Goal: Task Accomplishment & Management: Manage account settings

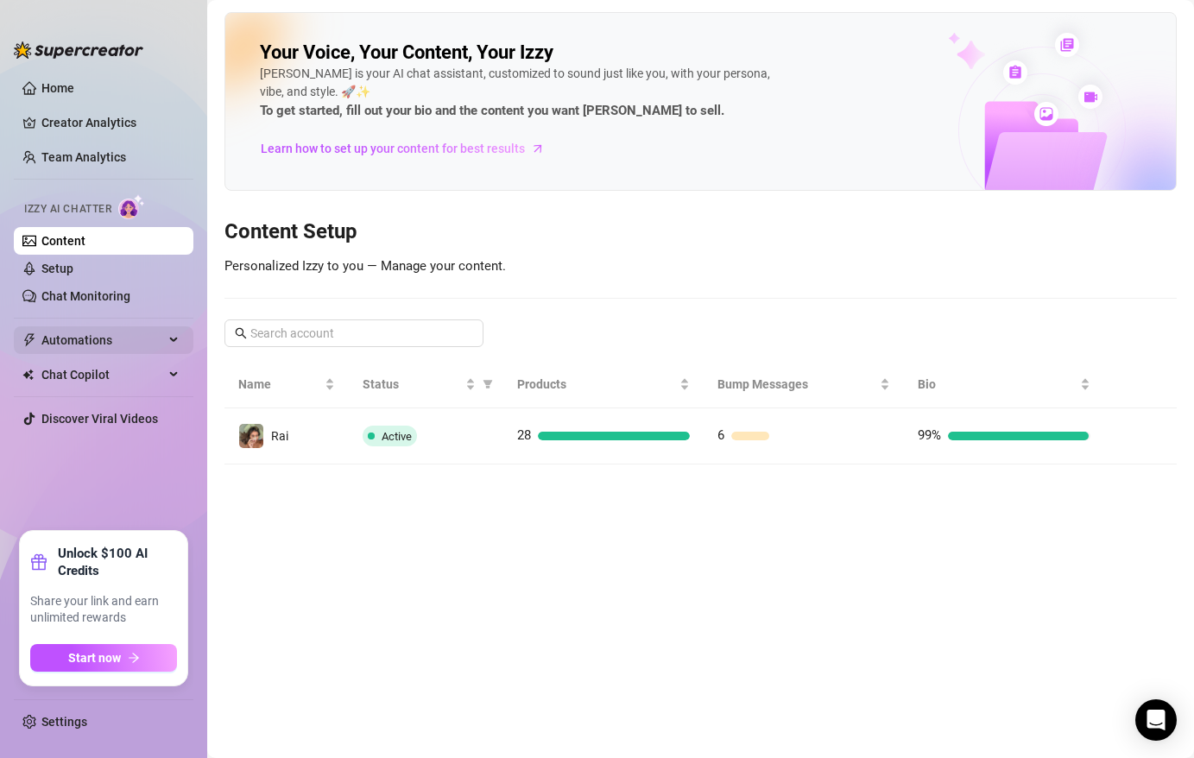
click at [103, 344] on span "Automations" at bounding box center [102, 340] width 123 height 28
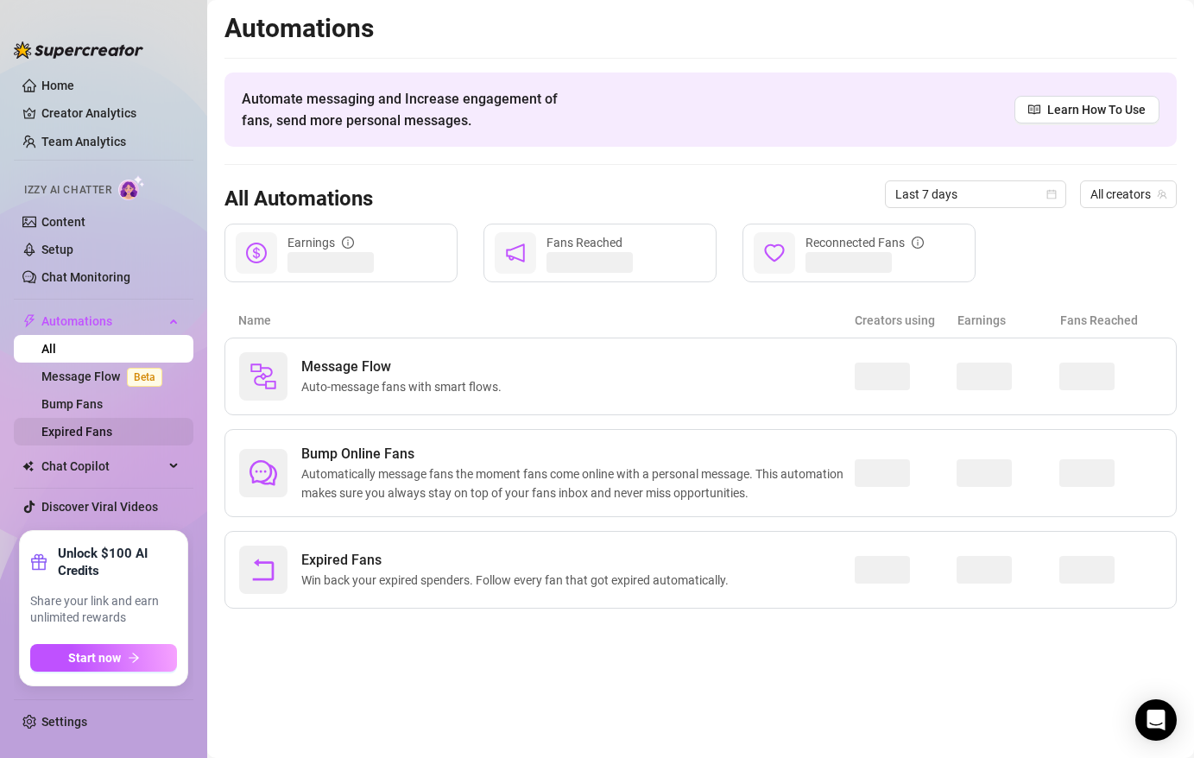
click at [107, 425] on link "Expired Fans" at bounding box center [76, 432] width 71 height 14
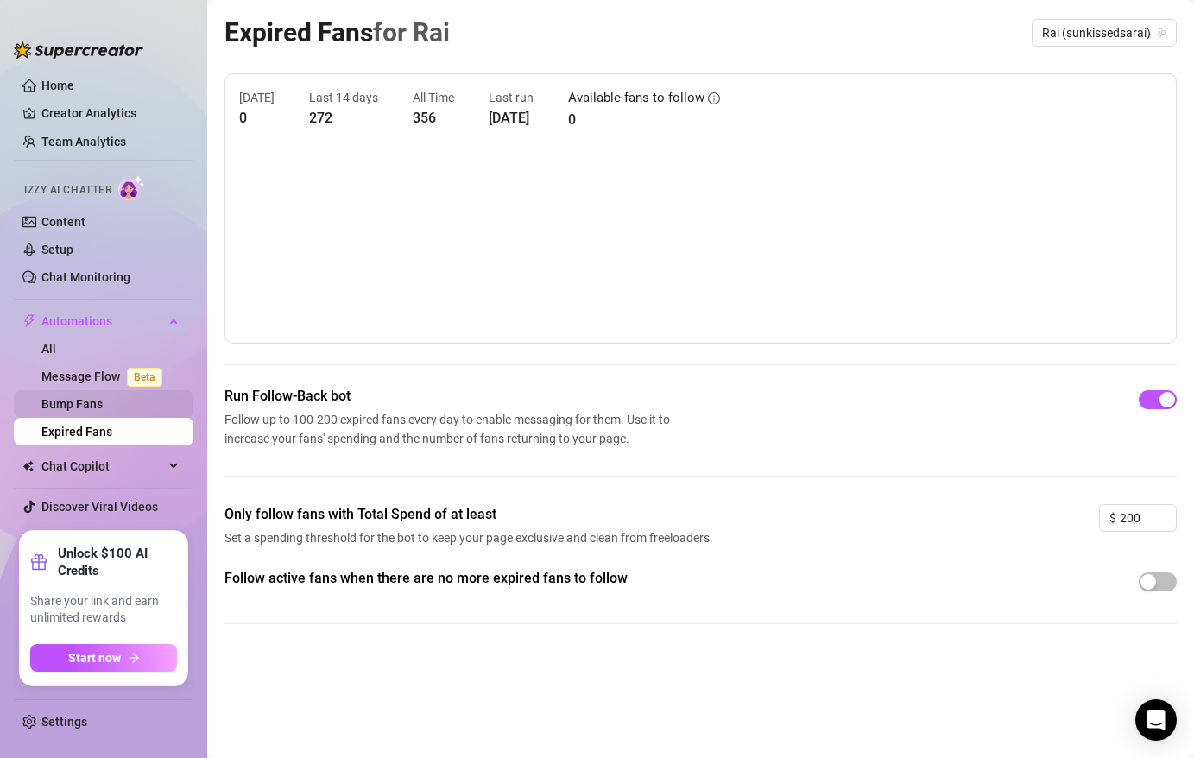
click at [103, 410] on link "Bump Fans" at bounding box center [71, 404] width 61 height 14
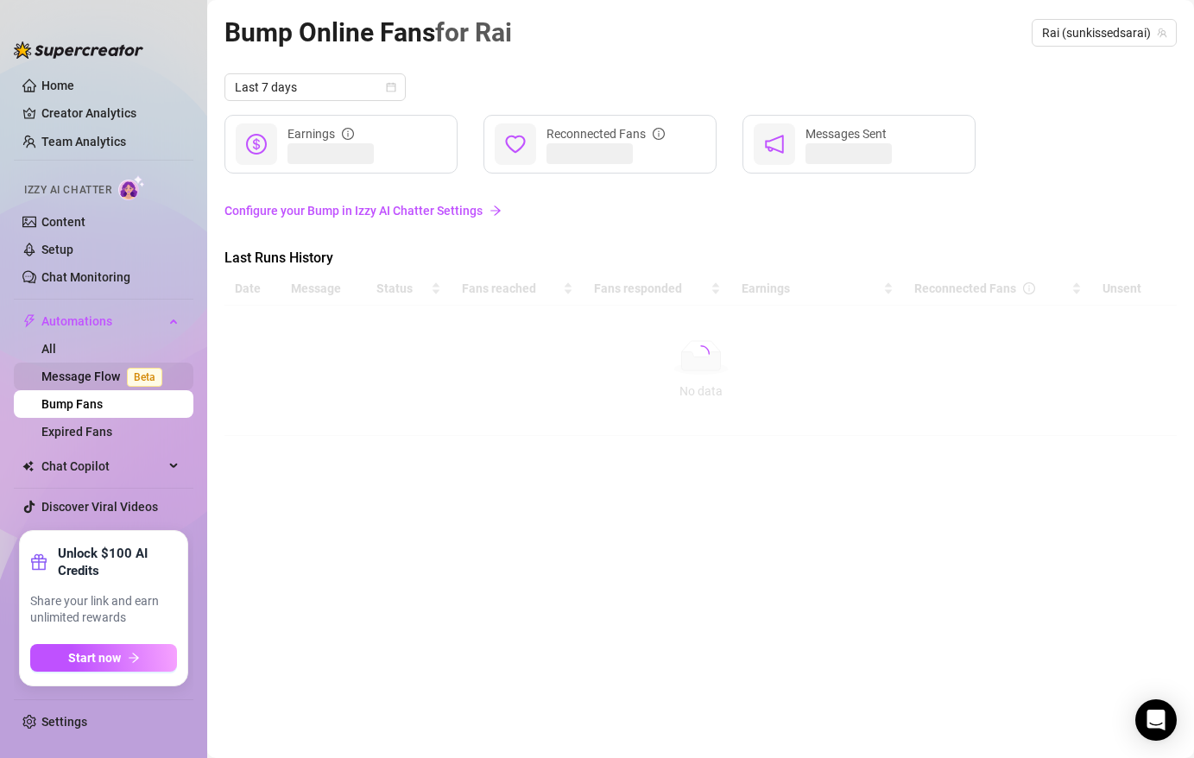
click at [110, 383] on link "Message Flow Beta" at bounding box center [105, 376] width 128 height 14
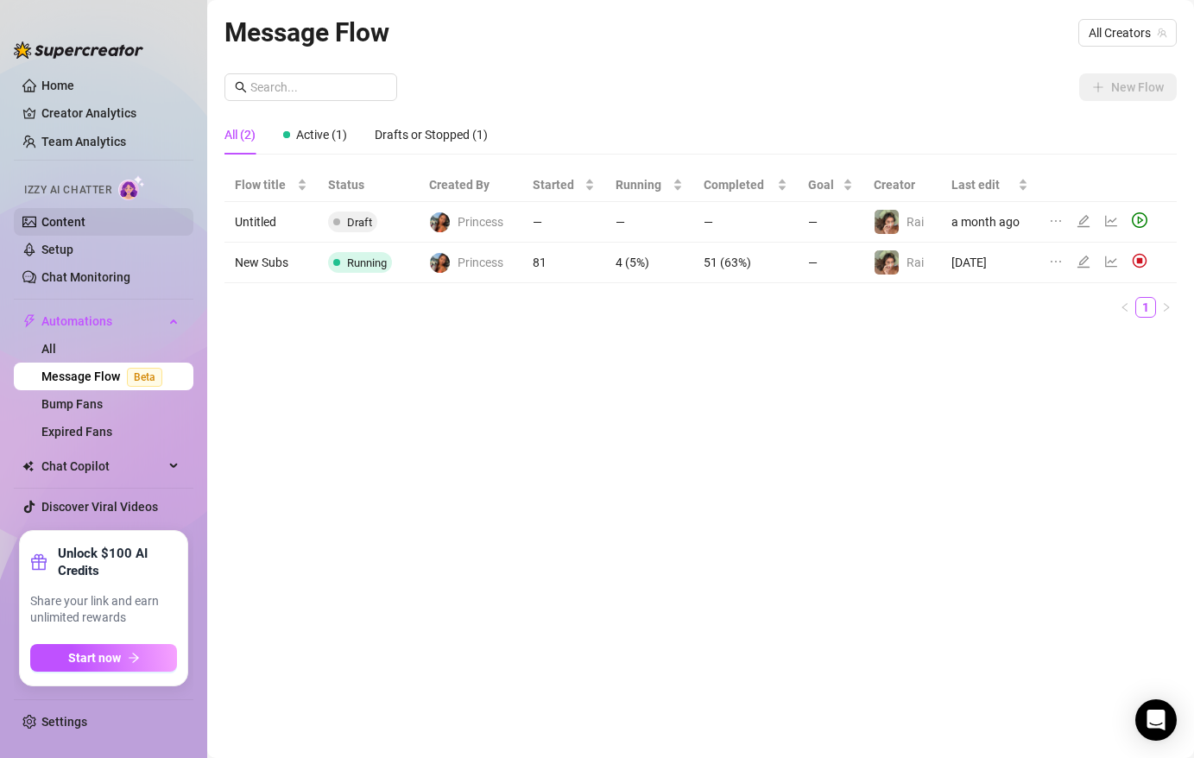
click at [85, 229] on link "Content" at bounding box center [63, 222] width 44 height 14
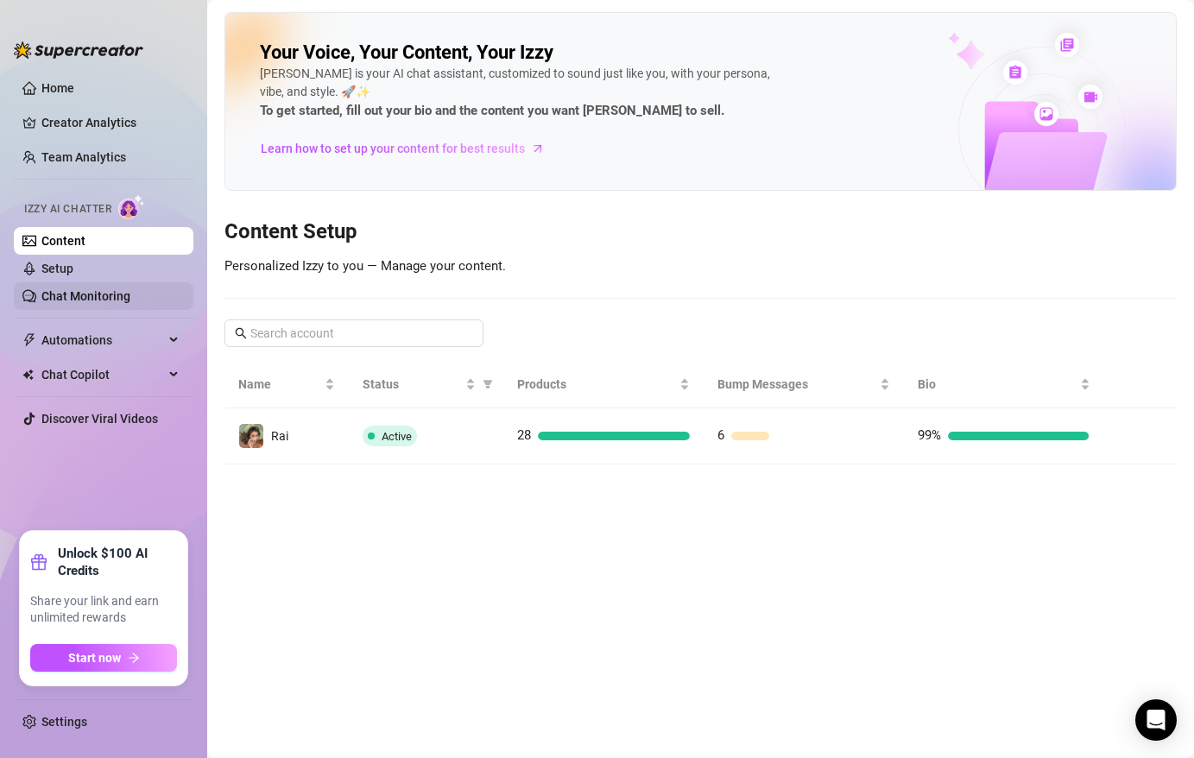
click at [108, 299] on link "Chat Monitoring" at bounding box center [85, 296] width 89 height 14
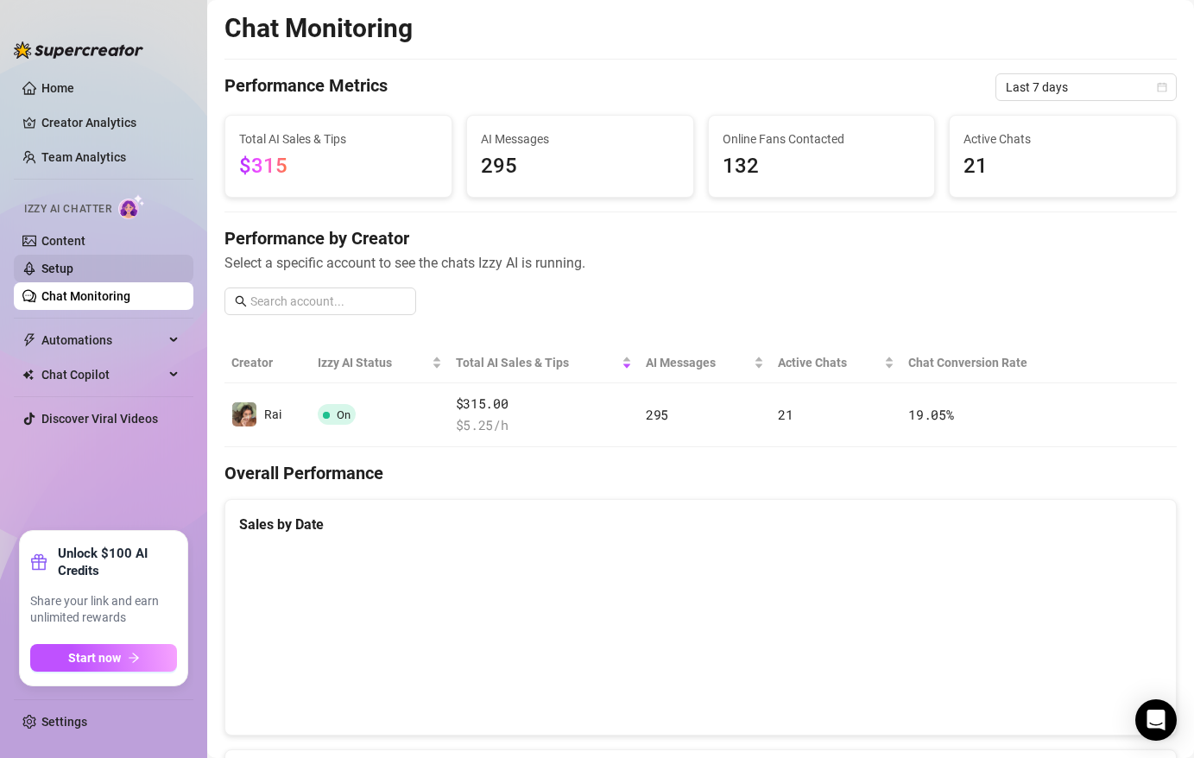
click at [73, 272] on link "Setup" at bounding box center [57, 269] width 32 height 14
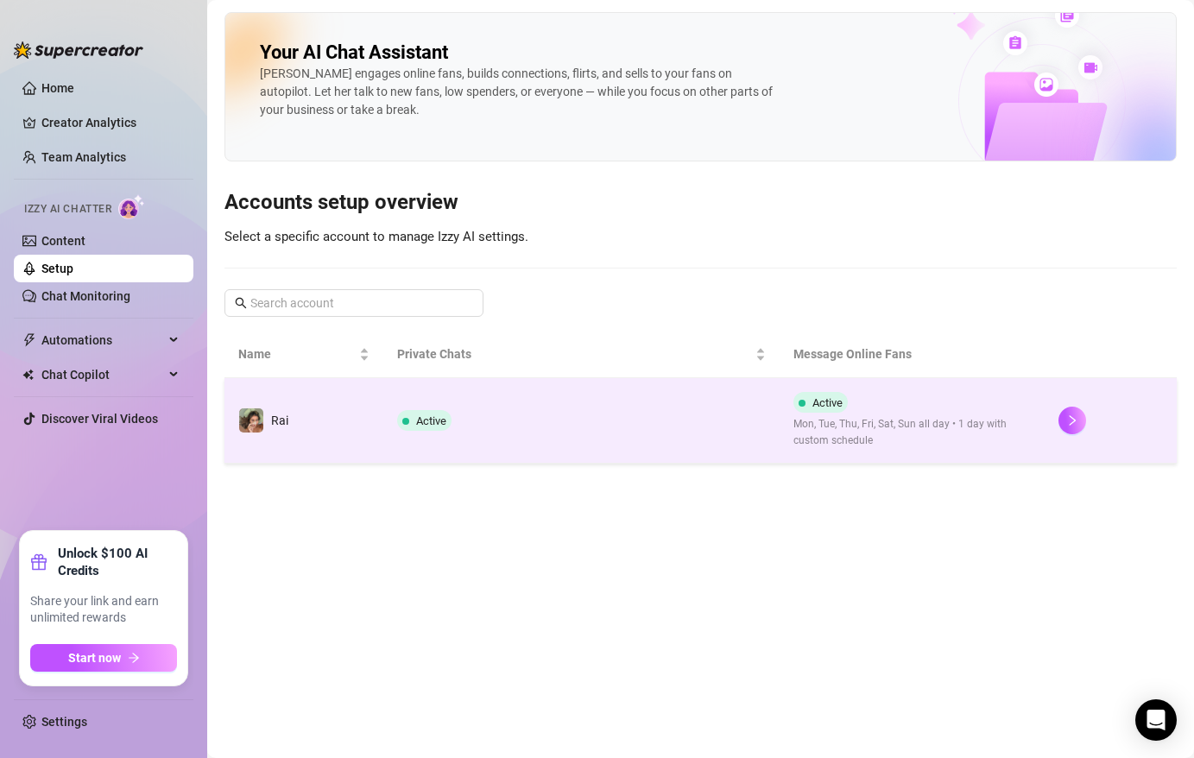
click at [434, 432] on td "Active" at bounding box center [581, 420] width 397 height 85
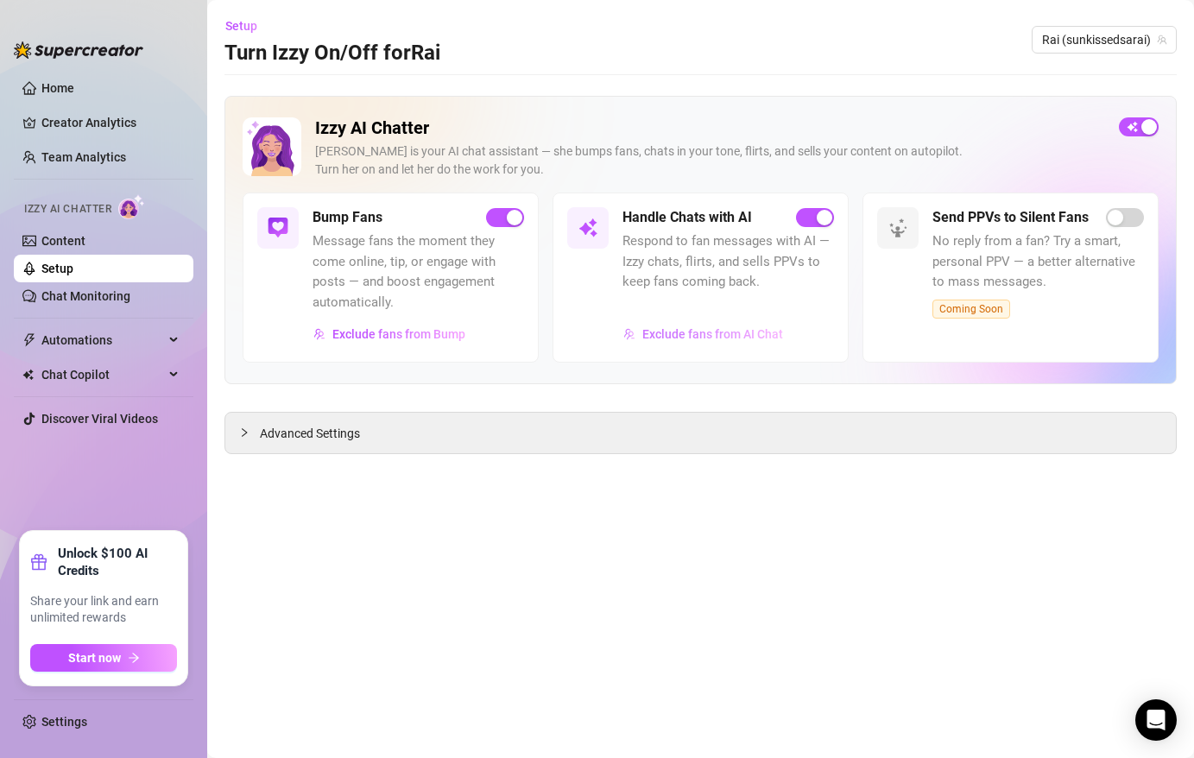
click at [723, 334] on span "Exclude fans from AI Chat" at bounding box center [712, 334] width 141 height 14
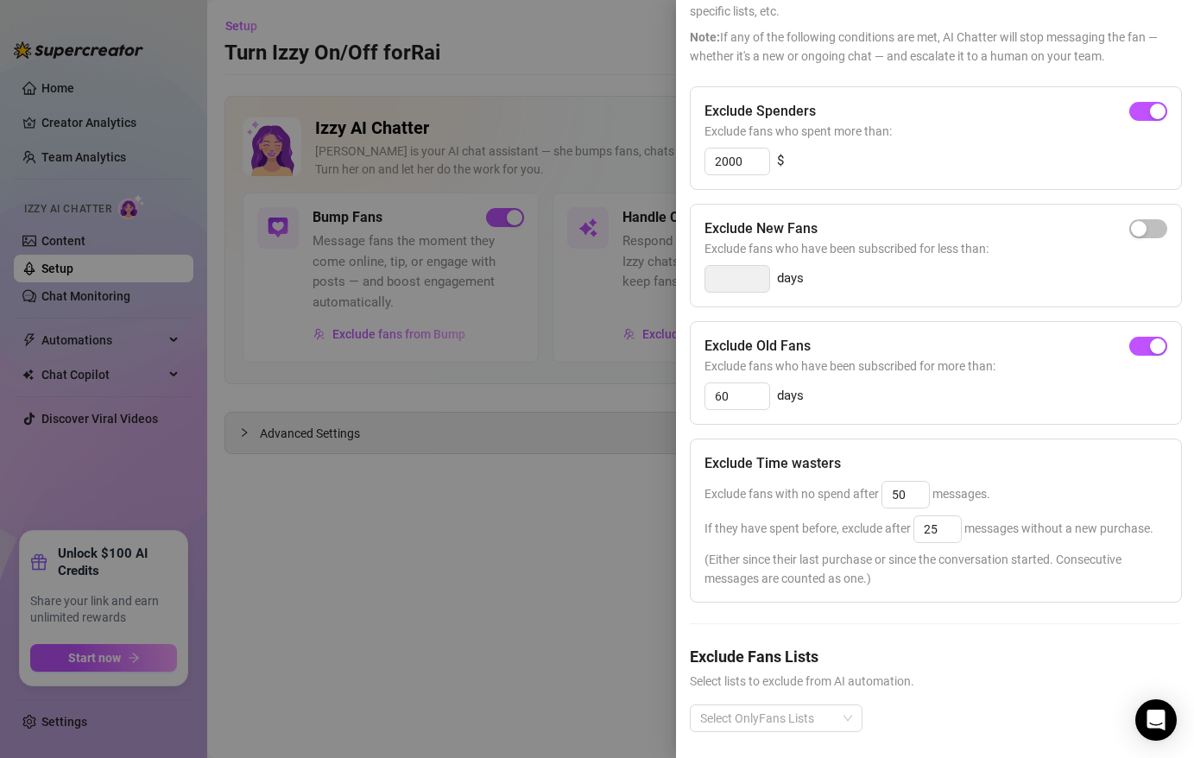
scroll to position [130, 0]
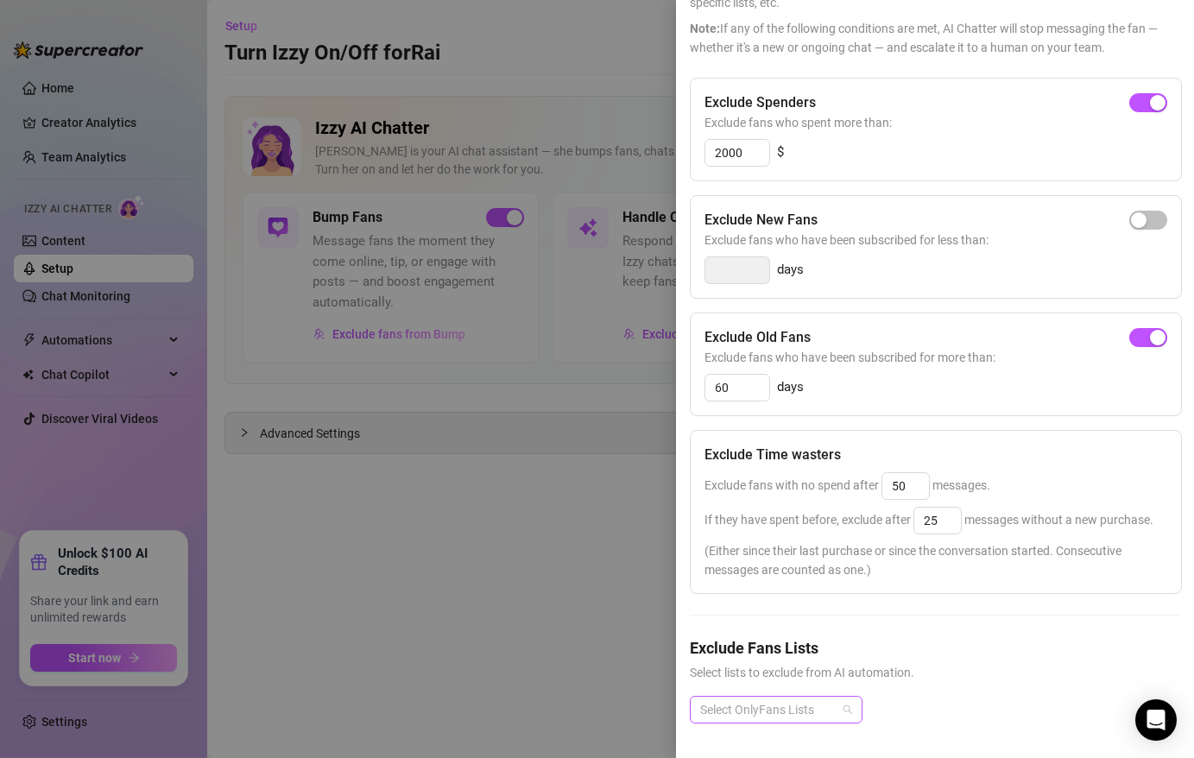
click at [835, 701] on div at bounding box center [767, 709] width 148 height 24
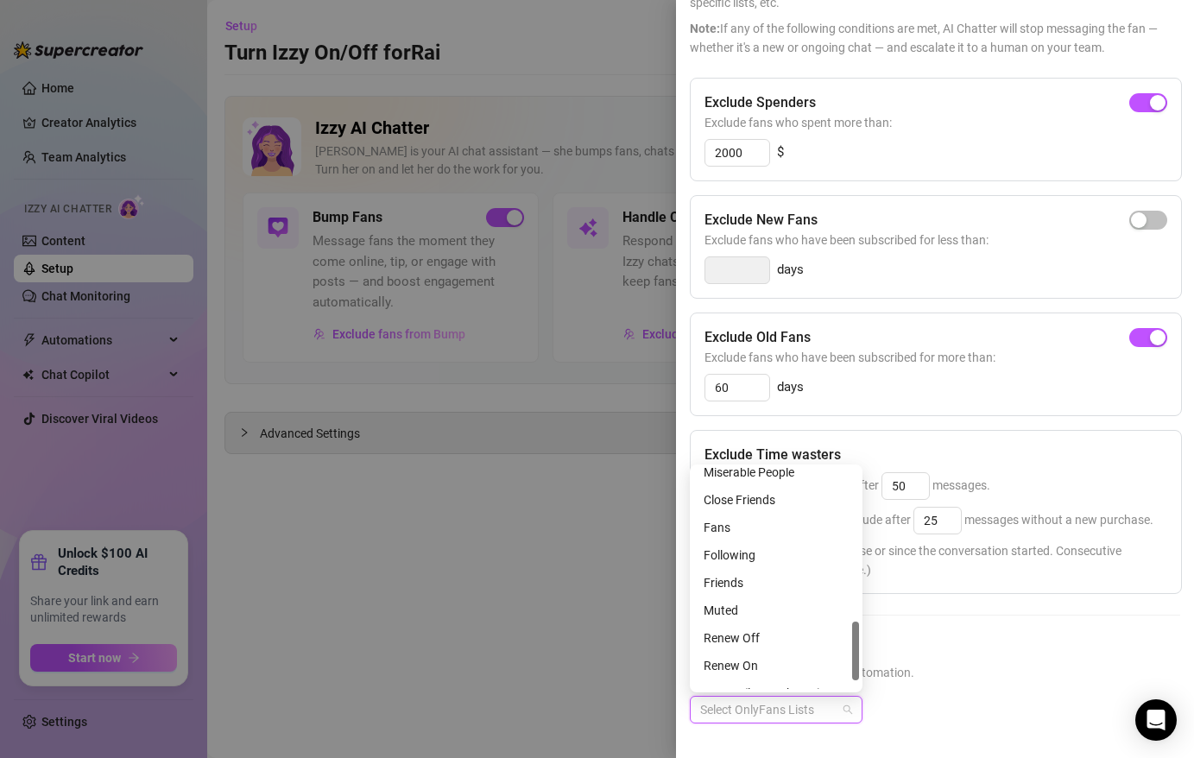
scroll to position [608, 0]
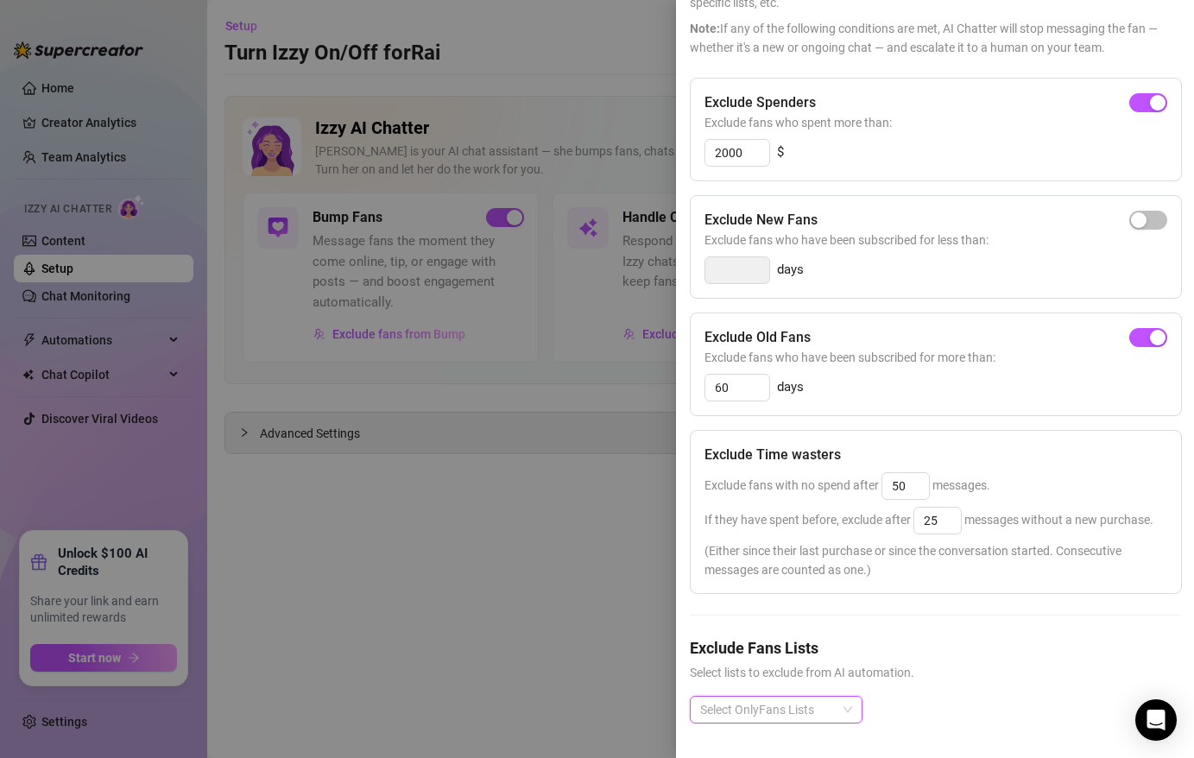
click at [974, 700] on div "Select OnlyFans Lists" at bounding box center [935, 723] width 490 height 55
click at [827, 702] on div at bounding box center [767, 709] width 148 height 24
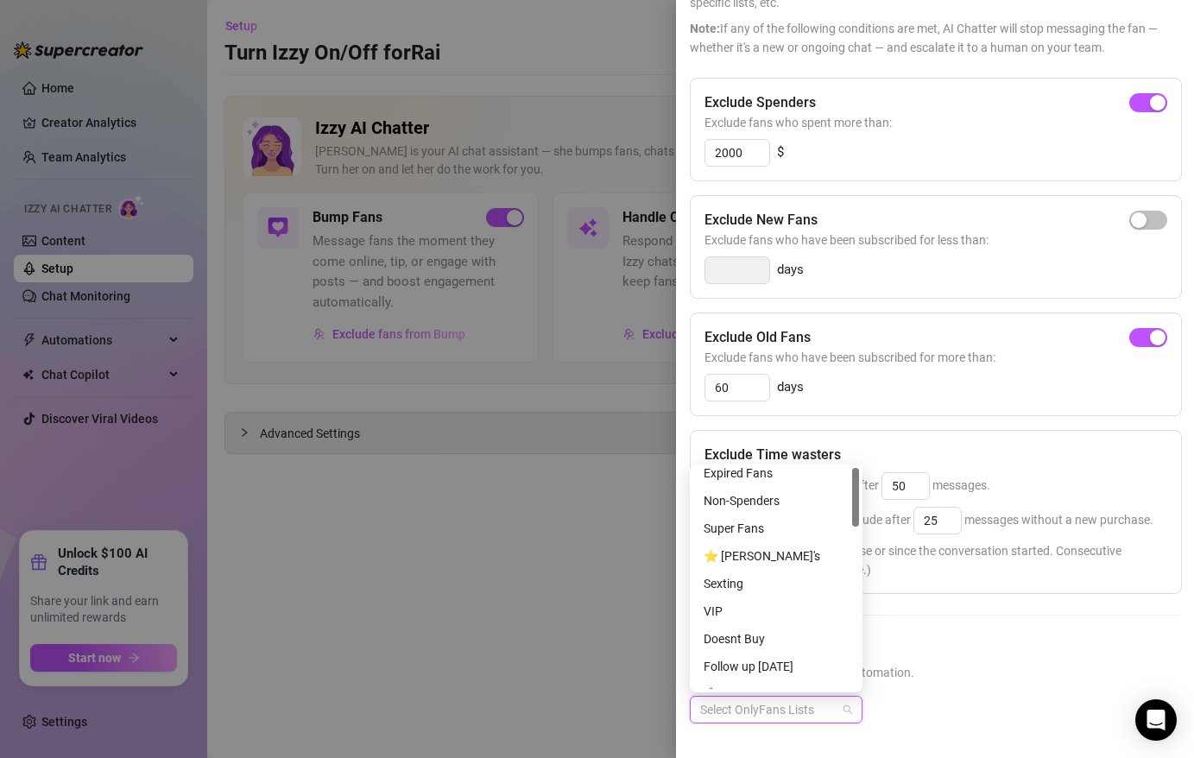
scroll to position [0, 0]
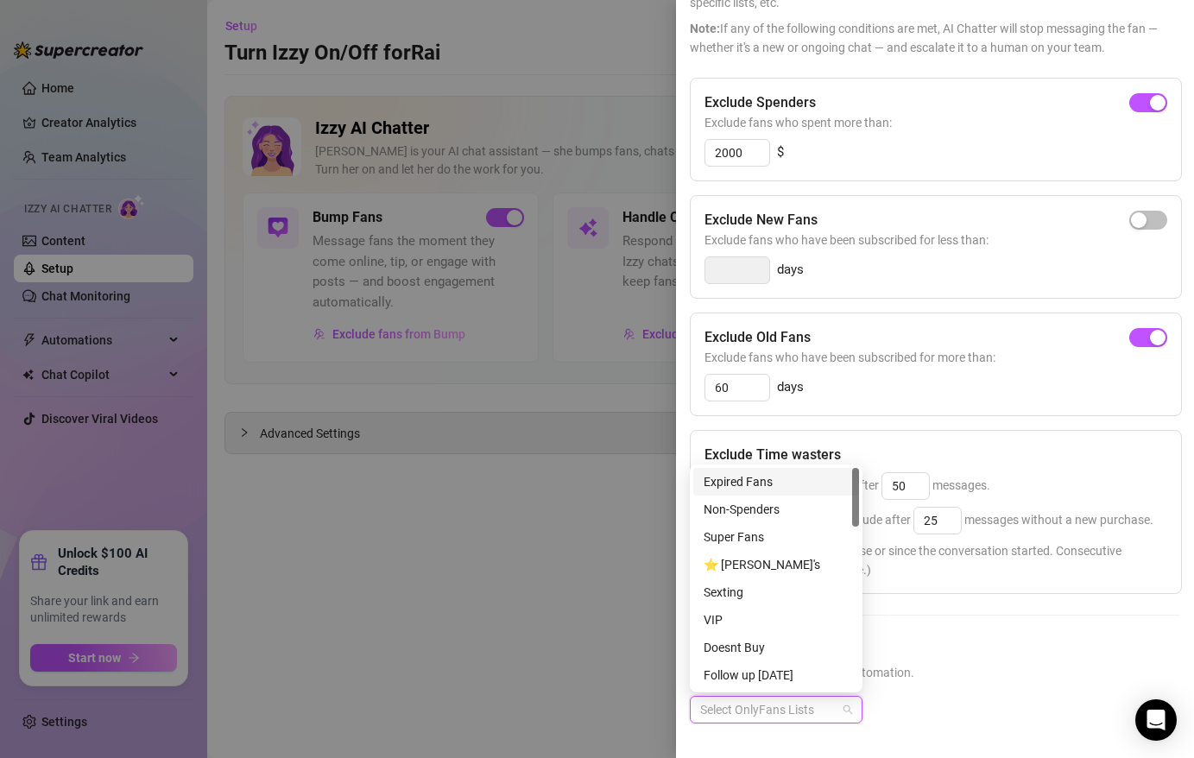
click at [801, 489] on div "Expired Fans" at bounding box center [775, 481] width 145 height 19
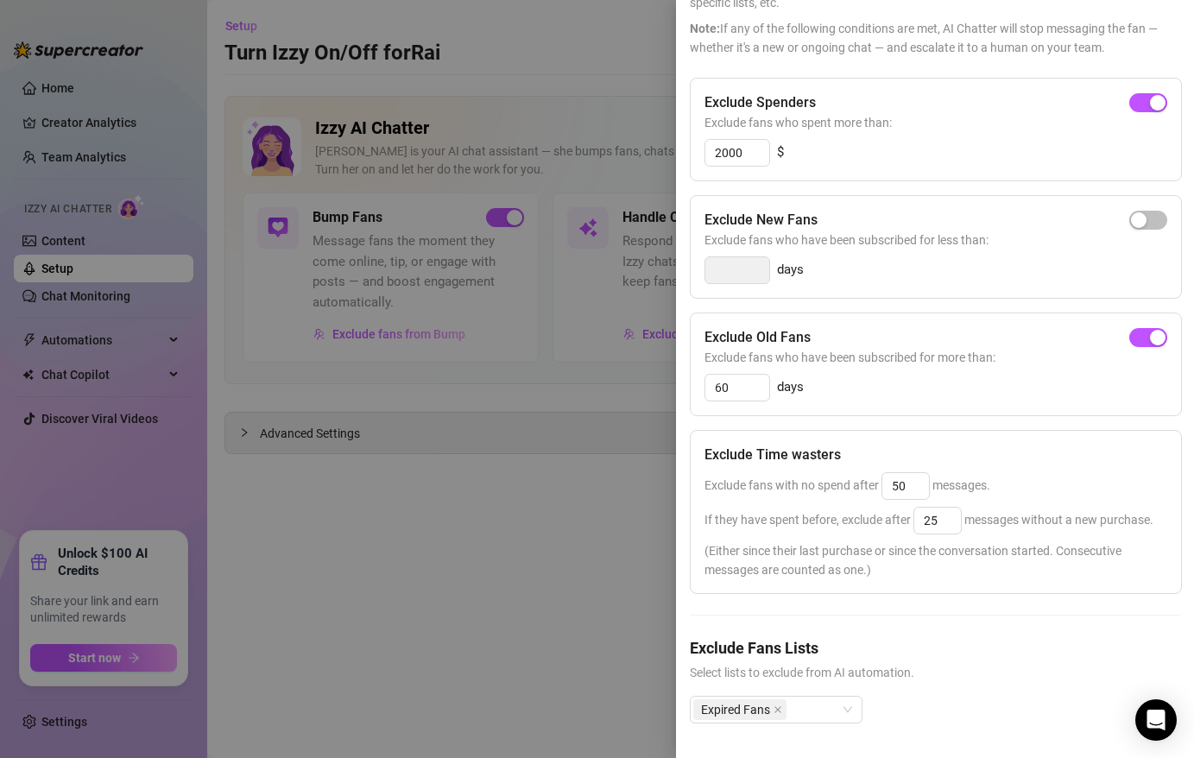
click at [924, 679] on span "Select lists to exclude from AI automation." at bounding box center [935, 672] width 490 height 19
click at [780, 710] on icon "close" at bounding box center [777, 709] width 9 height 9
click at [823, 714] on div at bounding box center [767, 709] width 148 height 24
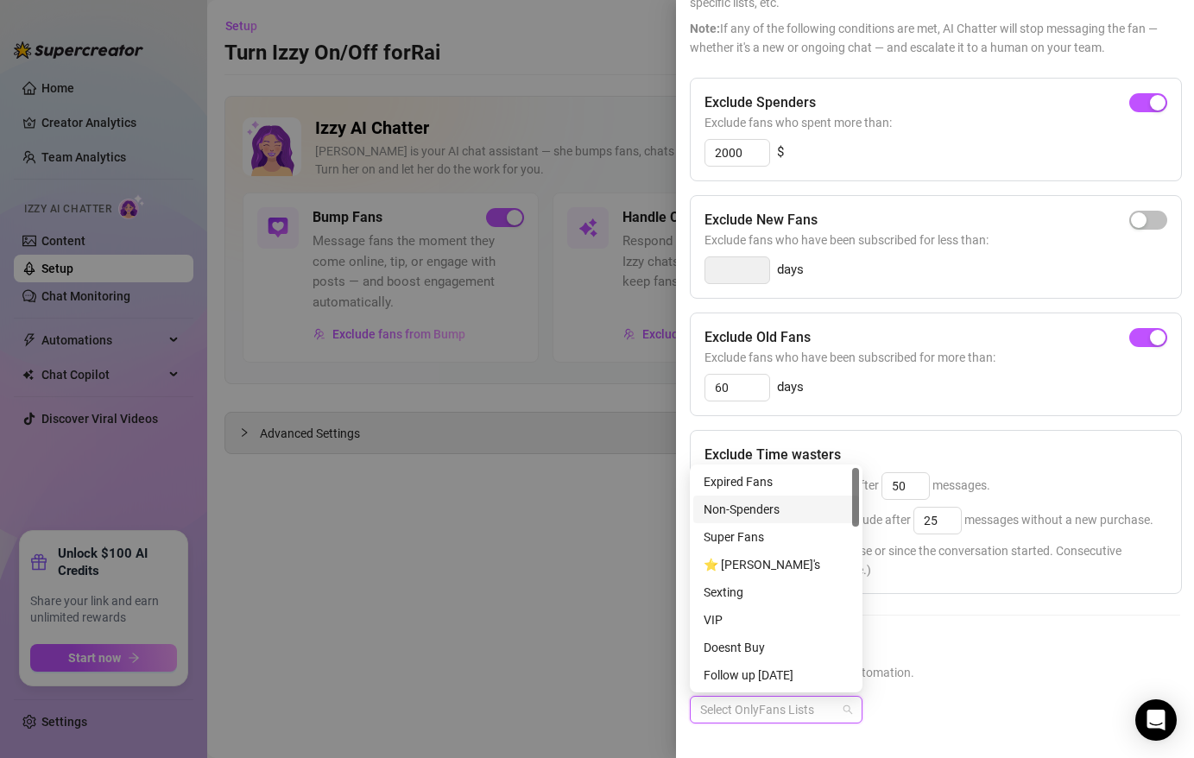
click at [797, 502] on div "Non-Spenders" at bounding box center [775, 509] width 145 height 19
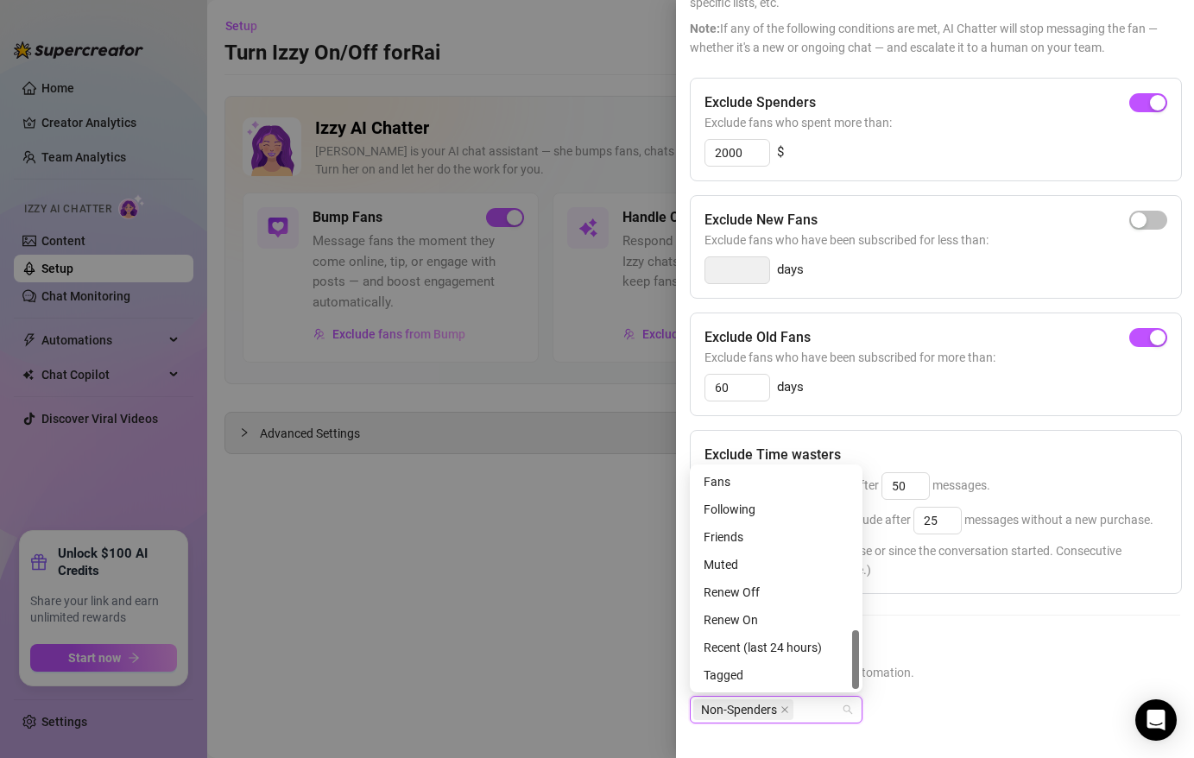
scroll to position [604, 0]
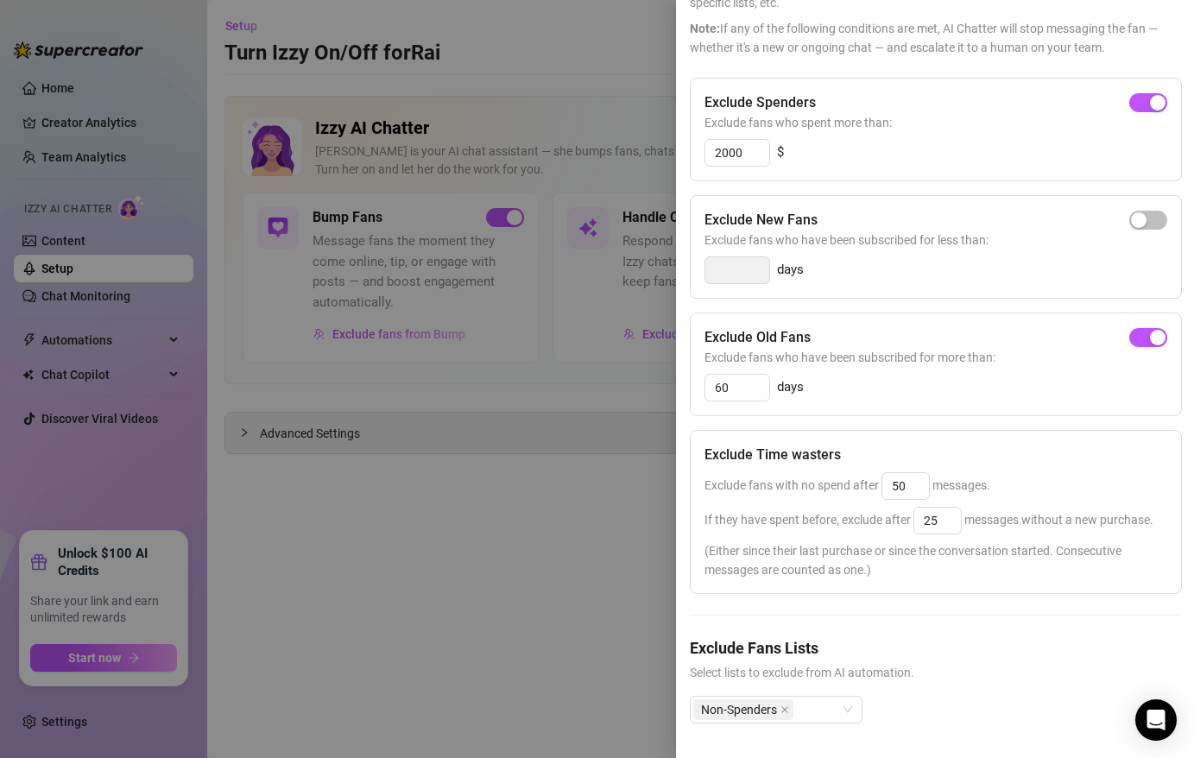
click at [937, 641] on h5 "Exclude Fans Lists" at bounding box center [935, 647] width 490 height 23
click at [564, 488] on div at bounding box center [597, 379] width 1194 height 758
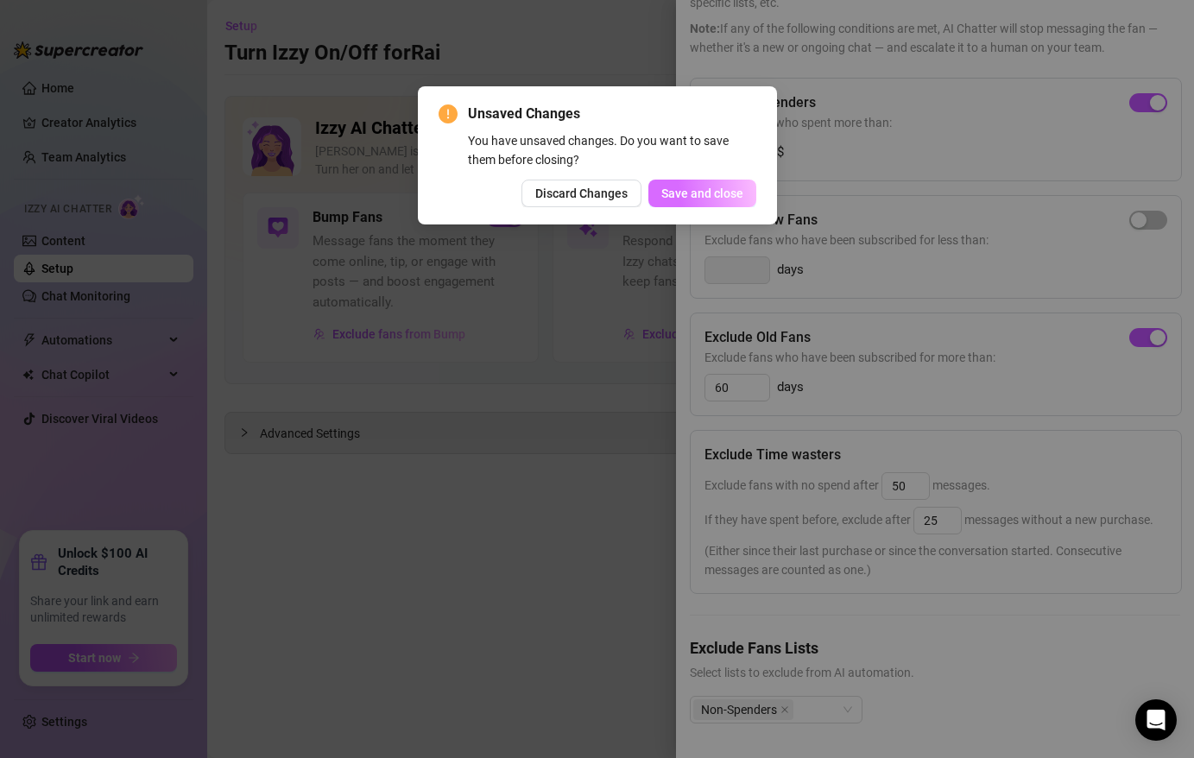
click at [711, 188] on span "Save and close" at bounding box center [702, 193] width 82 height 14
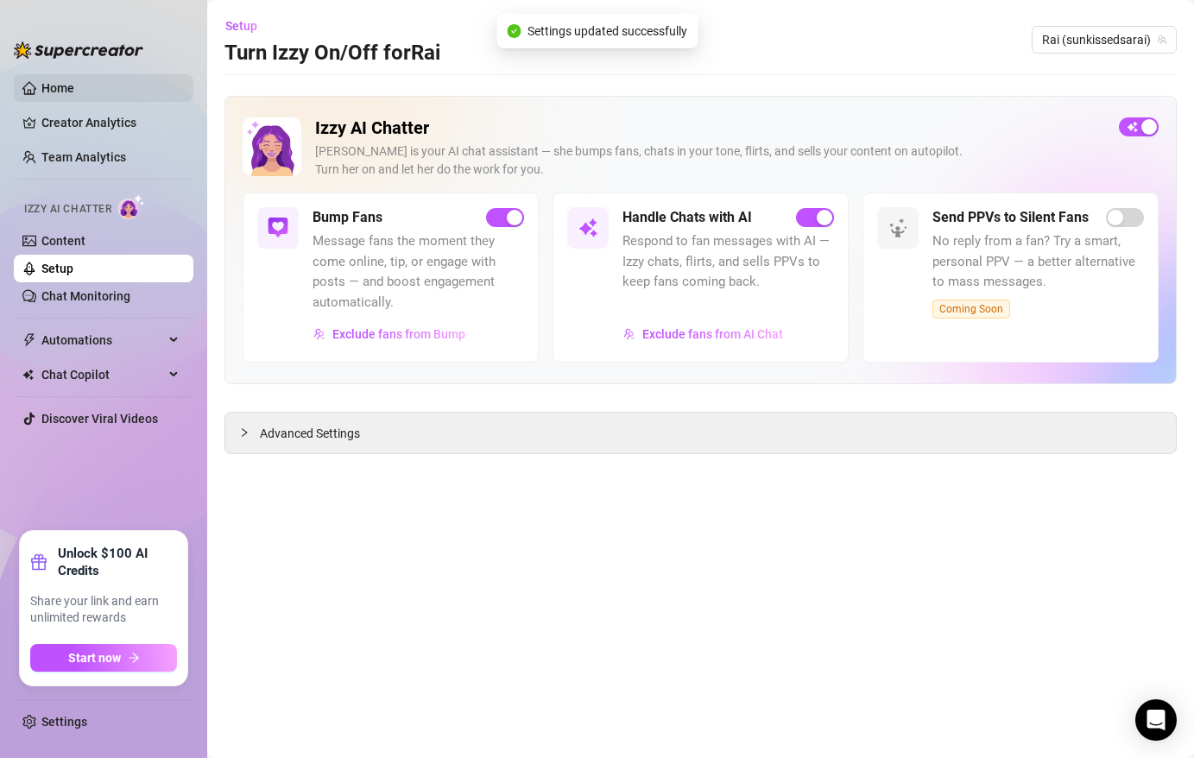
click at [74, 88] on link "Home" at bounding box center [57, 88] width 33 height 14
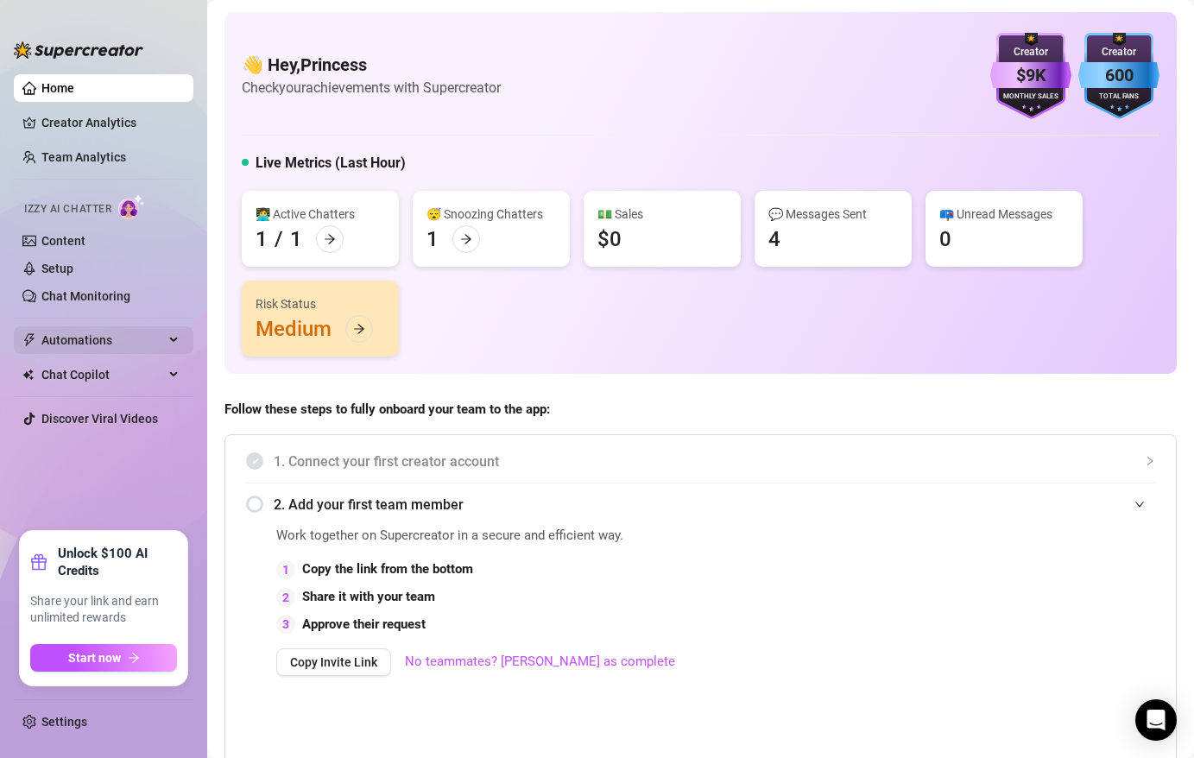
click at [136, 340] on span "Automations" at bounding box center [102, 340] width 123 height 28
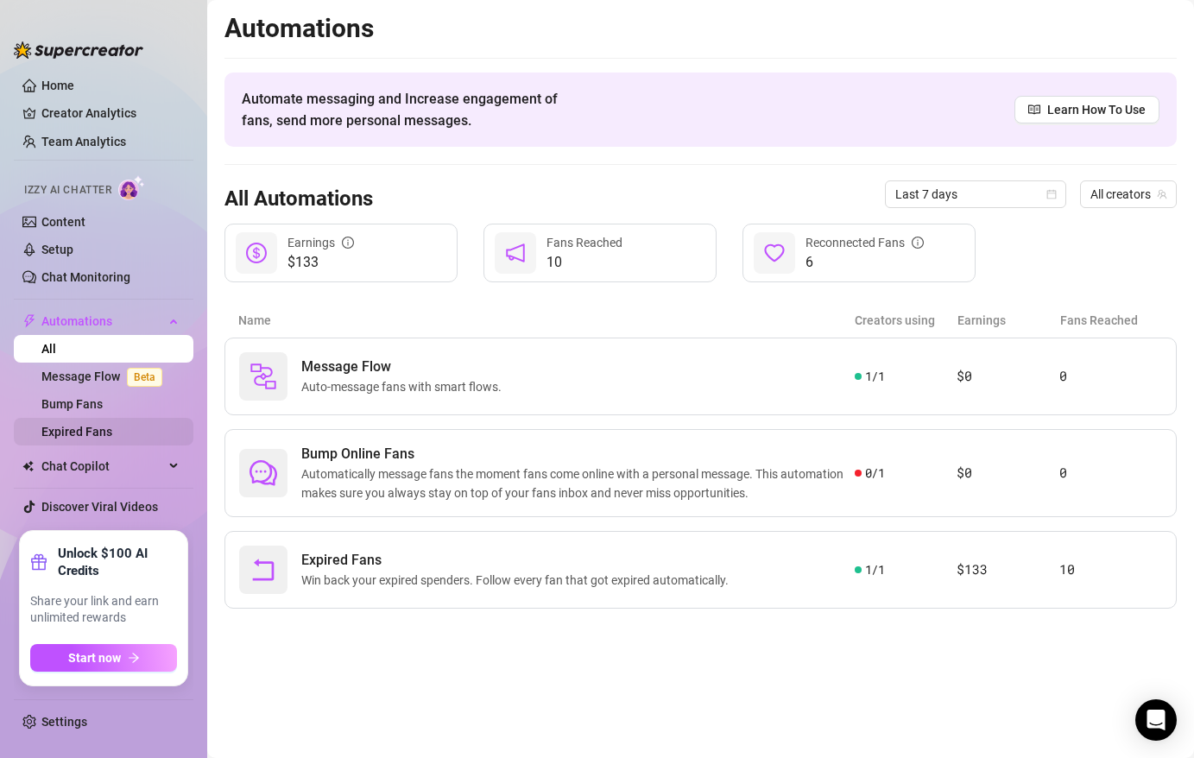
click at [103, 433] on link "Expired Fans" at bounding box center [76, 432] width 71 height 14
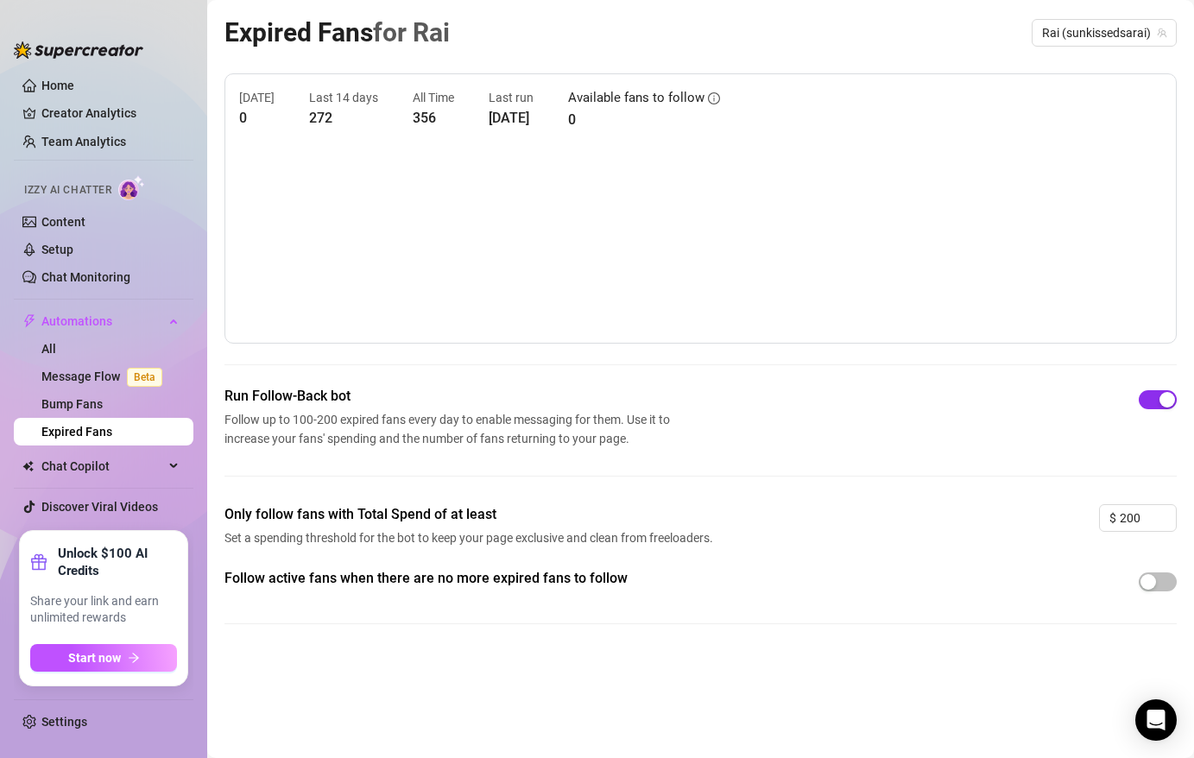
click at [1156, 400] on button "button" at bounding box center [1157, 399] width 38 height 19
click at [848, 471] on div "Run Follow-Back bot Follow up to 100-200 expired fans every day to enable messa…" at bounding box center [700, 445] width 952 height 118
click at [61, 87] on link "Home" at bounding box center [57, 86] width 33 height 14
